Goal: Obtain resource: Download file/media

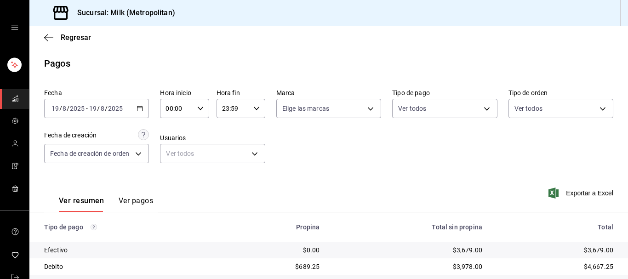
scroll to position [143, 0]
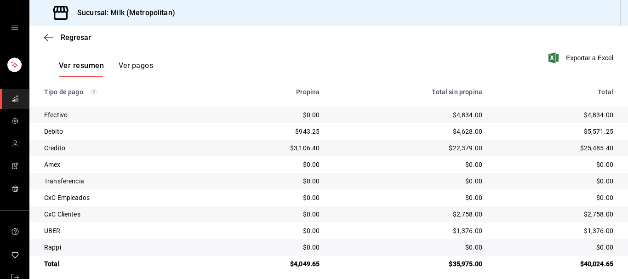
scroll to position [143, 0]
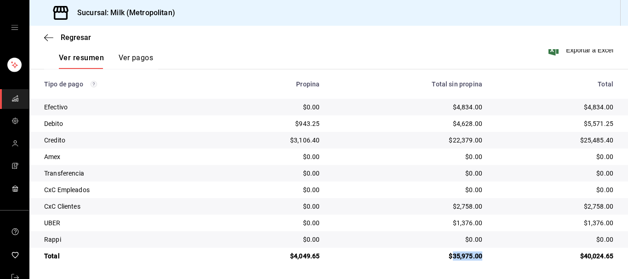
drag, startPoint x: 481, startPoint y: 257, endPoint x: 447, endPoint y: 262, distance: 34.4
click at [447, 262] on td "$35,975.00" at bounding box center [408, 256] width 163 height 17
copy div "35,975.00"
click at [436, 208] on div "$2,758.00" at bounding box center [408, 206] width 148 height 9
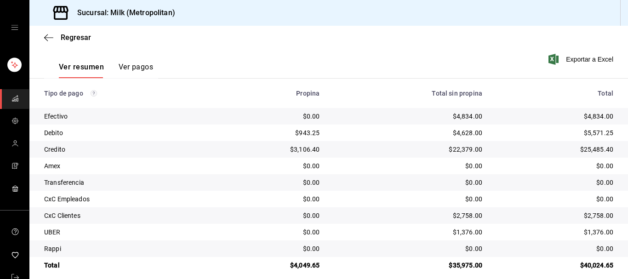
scroll to position [143, 0]
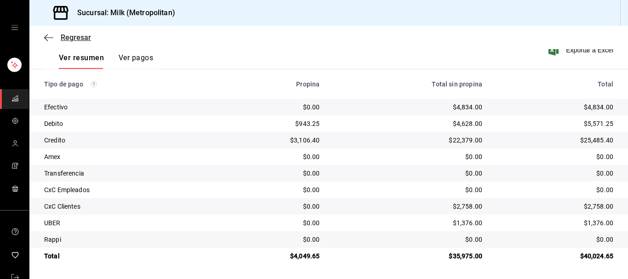
click at [51, 40] on icon "button" at bounding box center [48, 38] width 9 height 8
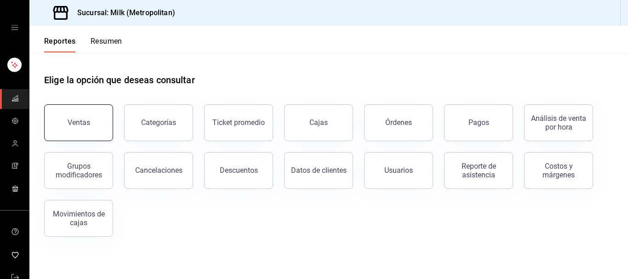
click at [84, 126] on div "Ventas" at bounding box center [79, 122] width 23 height 9
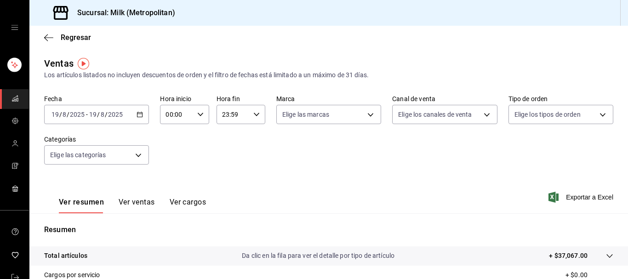
click at [142, 114] on \(Stroke\) "button" at bounding box center [140, 114] width 5 height 0
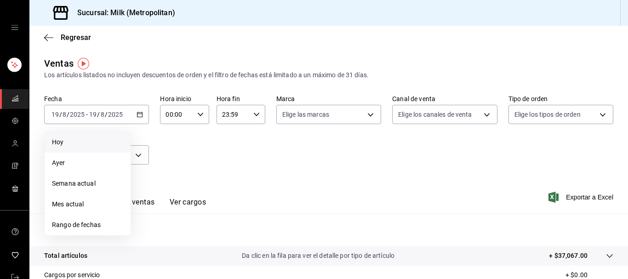
click at [81, 148] on li "Hoy" at bounding box center [88, 142] width 86 height 21
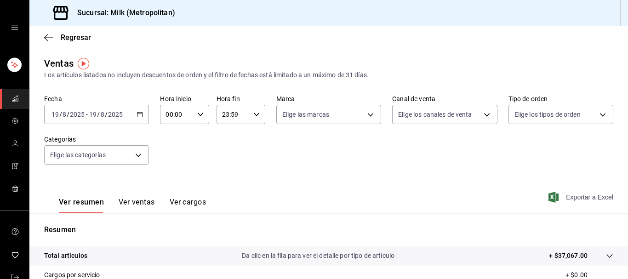
click at [576, 201] on span "Exportar a Excel" at bounding box center [581, 197] width 63 height 11
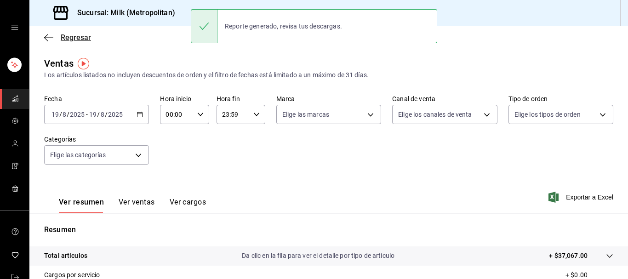
click at [47, 41] on icon "button" at bounding box center [48, 38] width 9 height 8
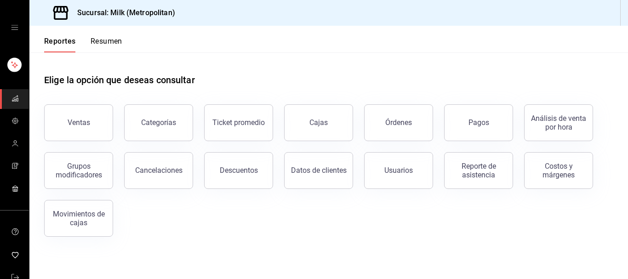
click at [234, 168] on div "Descuentos" at bounding box center [239, 170] width 38 height 9
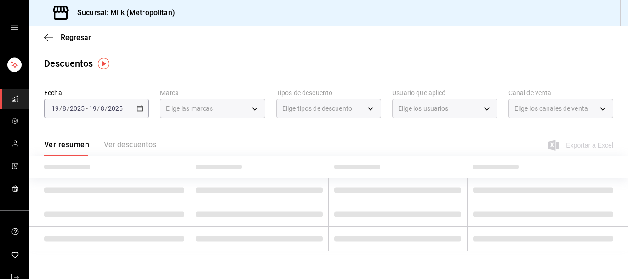
click at [143, 111] on div "2025-08-19 19 / 8 / 2025 - 2025-08-19 19 / 8 / 2025" at bounding box center [96, 108] width 105 height 19
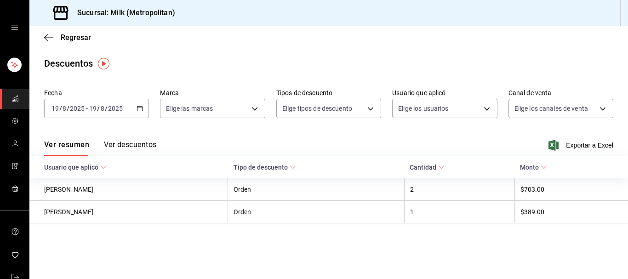
click at [142, 110] on icon "button" at bounding box center [140, 108] width 6 height 6
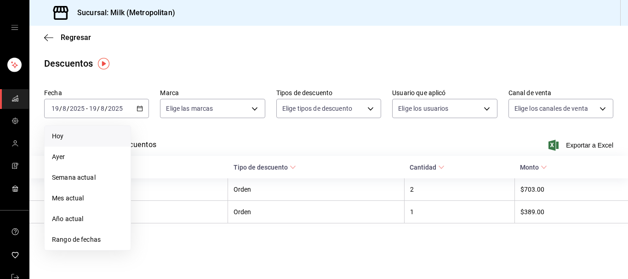
click at [59, 136] on span "Hoy" at bounding box center [87, 137] width 71 height 10
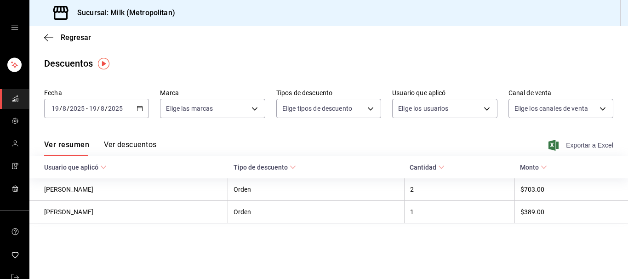
click at [591, 143] on span "Exportar a Excel" at bounding box center [581, 145] width 63 height 11
click at [51, 39] on icon "button" at bounding box center [48, 38] width 9 height 8
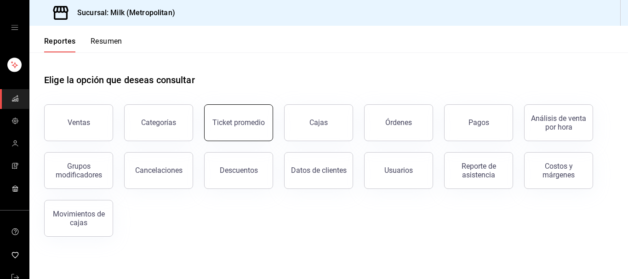
click at [247, 130] on button "Ticket promedio" at bounding box center [238, 122] width 69 height 37
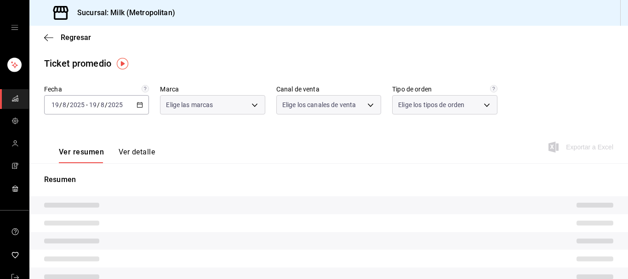
type input "57c9fc47-e65f-4221-a10c-96a6466a6251"
type input "PARROT,UBER_EATS,RAPPI,DIDI_FOOD,ONLINE"
type input "c6efb9bd-abd5-48a3-8783-83cc8f48df17,ac96d0b7-0302-404a-8271-ab3d4d47528d,08d44…"
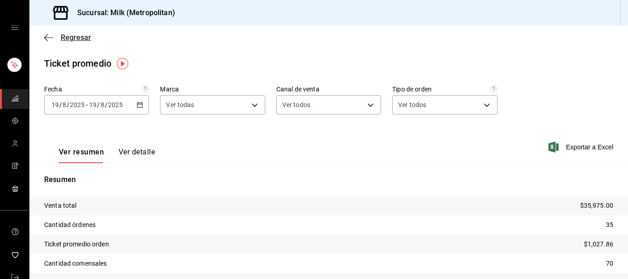
click at [49, 37] on icon "button" at bounding box center [48, 38] width 9 height 8
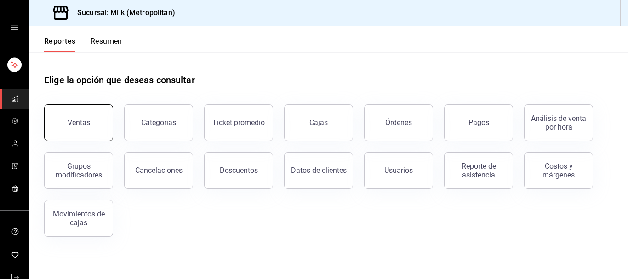
click at [101, 124] on button "Ventas" at bounding box center [78, 122] width 69 height 37
